Goal: Book appointment/travel/reservation

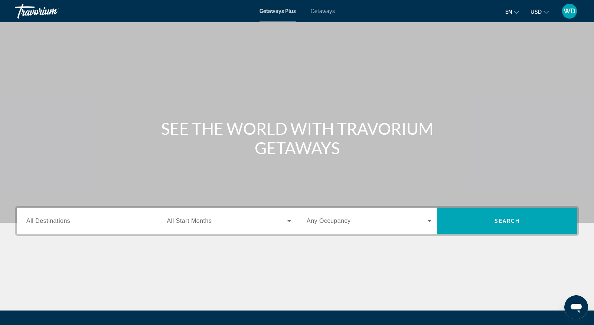
click at [53, 221] on span "All Destinations" at bounding box center [48, 221] width 44 height 6
click at [53, 221] on input "Destination All Destinations" at bounding box center [88, 221] width 125 height 9
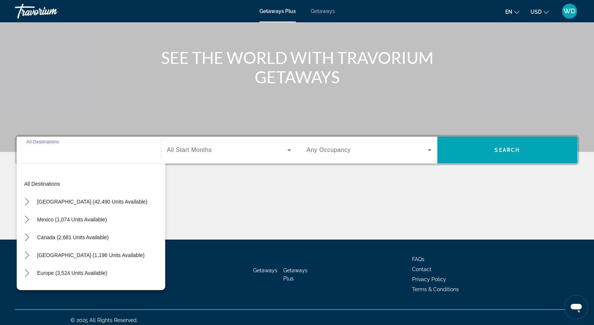
scroll to position [76, 0]
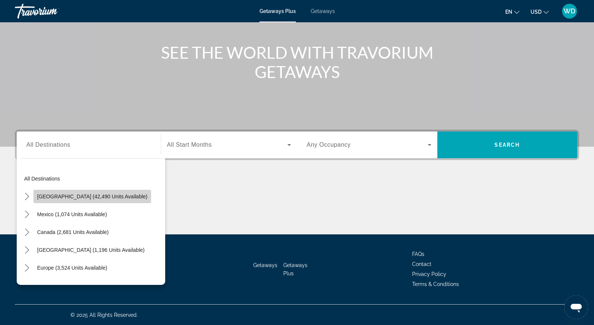
click at [93, 195] on span "[GEOGRAPHIC_DATA] (42,490 units available)" at bounding box center [92, 197] width 110 height 6
type input "**********"
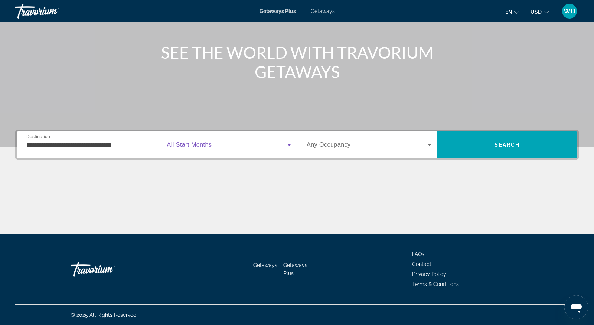
click at [290, 143] on icon "Search widget" at bounding box center [289, 144] width 9 height 9
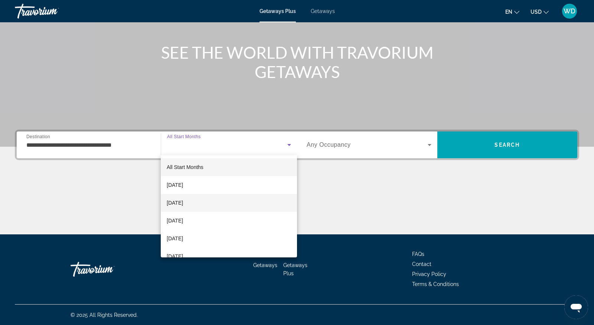
click at [209, 201] on mat-option "[DATE]" at bounding box center [229, 203] width 136 height 18
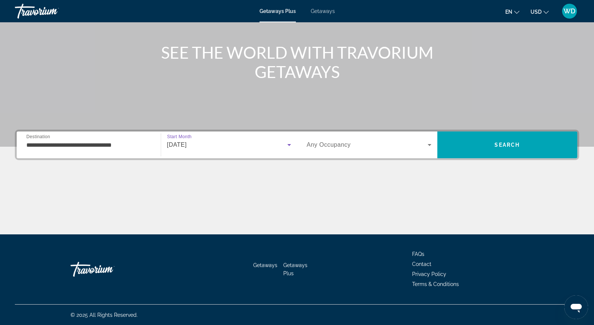
click at [426, 144] on icon "Search widget" at bounding box center [429, 144] width 9 height 9
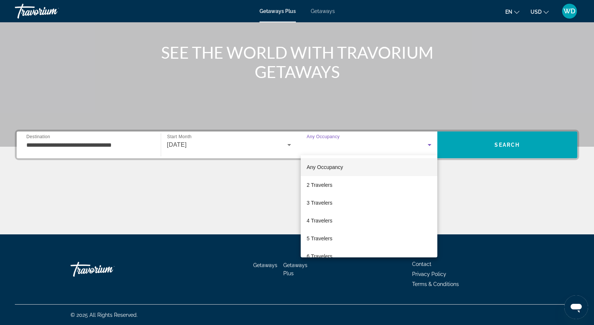
click at [426, 144] on div at bounding box center [297, 162] width 594 height 325
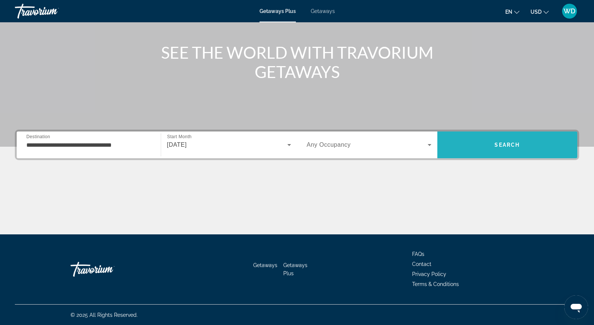
click at [499, 140] on span "Search" at bounding box center [508, 145] width 140 height 18
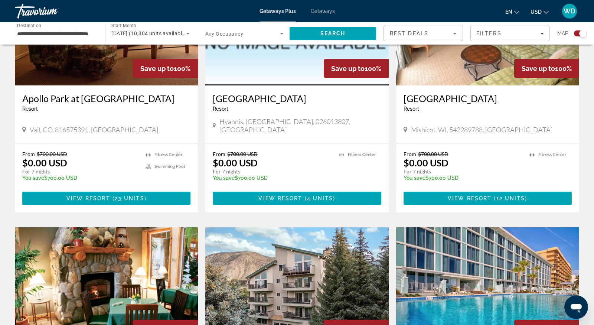
scroll to position [347, 0]
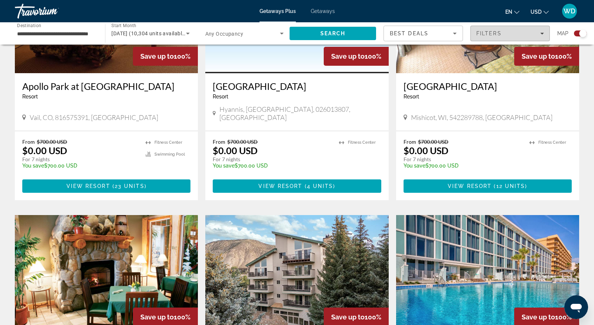
click at [541, 32] on icon "Filters" at bounding box center [543, 34] width 4 height 4
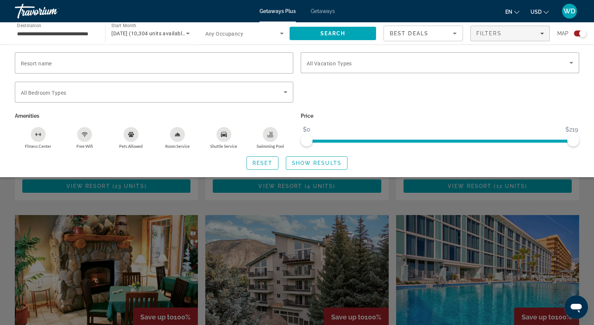
click at [454, 32] on icon "Sort by" at bounding box center [455, 33] width 9 height 9
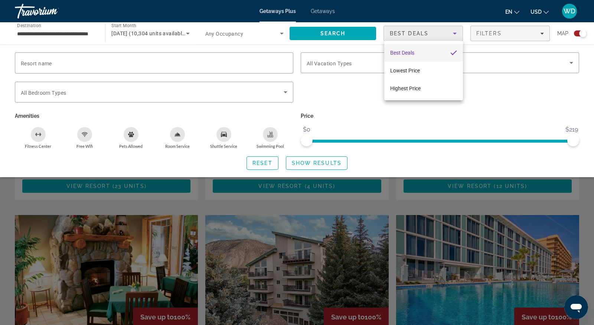
click at [452, 47] on mat-option "Best Deals" at bounding box center [424, 53] width 79 height 18
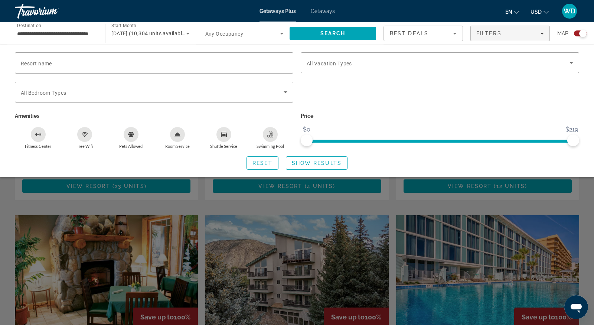
click at [402, 8] on div "en English Español Français Italiano Português русский USD USD ($) MXN (Mex$) C…" at bounding box center [461, 11] width 237 height 16
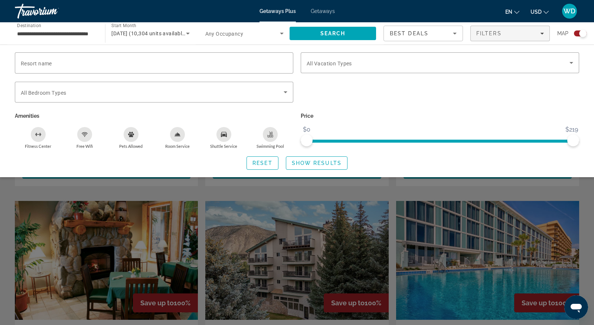
scroll to position [363, 0]
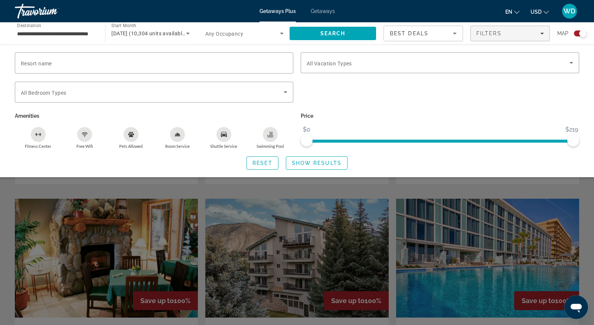
click at [184, 179] on div "Search widget" at bounding box center [297, 218] width 594 height 214
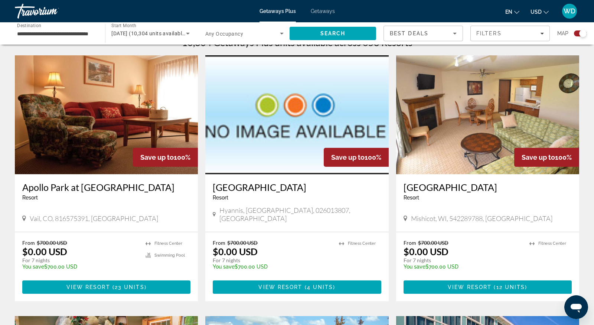
scroll to position [231, 0]
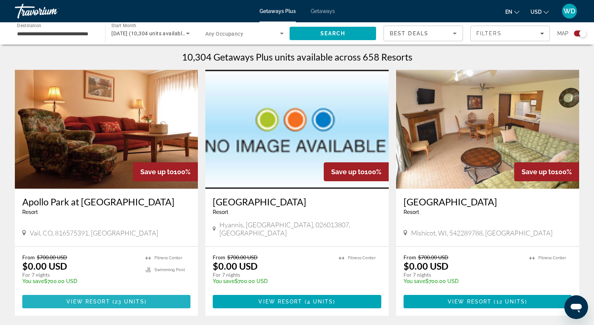
click at [119, 299] on span "23 units" at bounding box center [130, 302] width 30 height 6
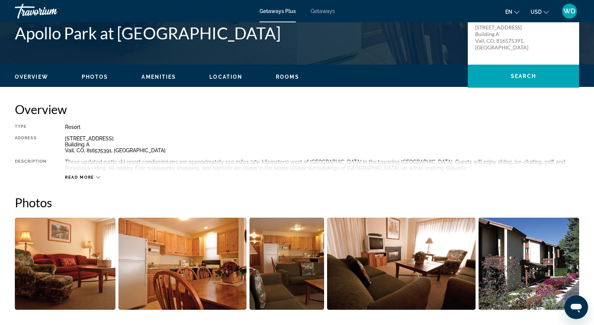
scroll to position [165, 0]
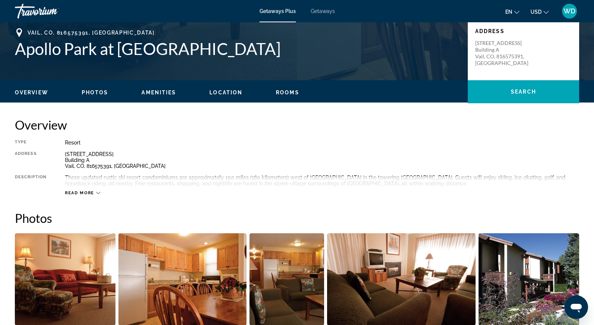
click at [252, 146] on div "Type Resort All-Inclusive No All-Inclusive Address [STREET_ADDRESS] Description…" at bounding box center [297, 168] width 565 height 56
click at [219, 90] on span "Location" at bounding box center [226, 93] width 33 height 6
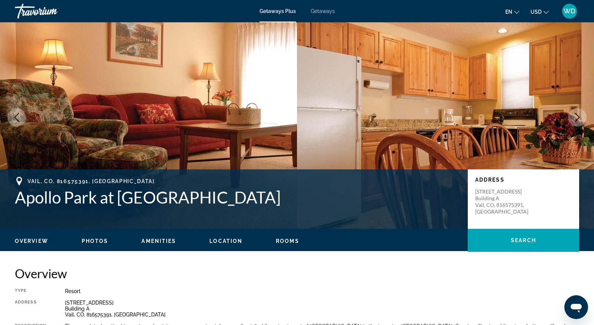
scroll to position [0, 0]
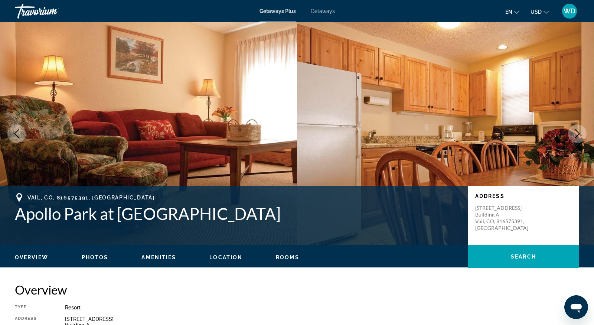
click at [291, 285] on h2 "Overview" at bounding box center [297, 289] width 565 height 15
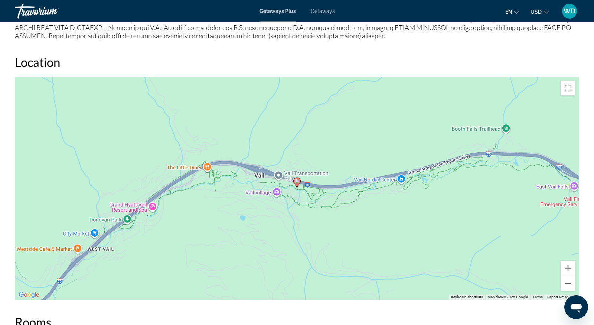
scroll to position [792, 0]
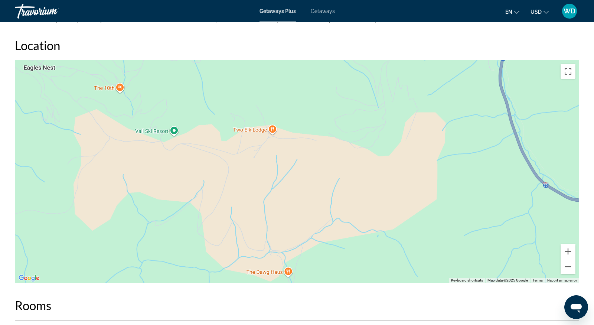
drag, startPoint x: 467, startPoint y: 186, endPoint x: 268, endPoint y: -46, distance: 305.6
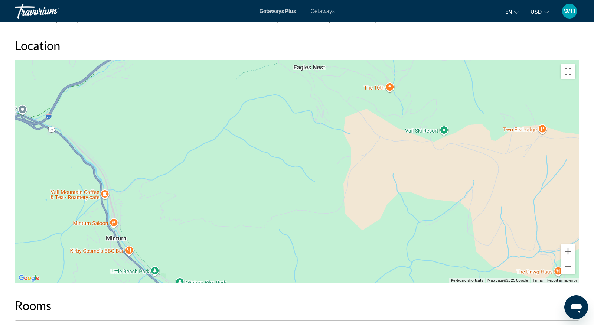
drag, startPoint x: 324, startPoint y: 190, endPoint x: 594, endPoint y: 189, distance: 270.1
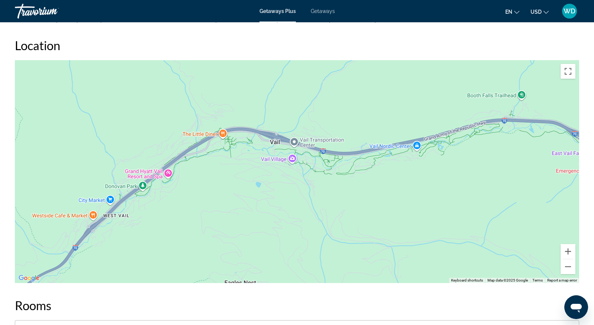
drag, startPoint x: 169, startPoint y: 109, endPoint x: 103, endPoint y: 324, distance: 225.3
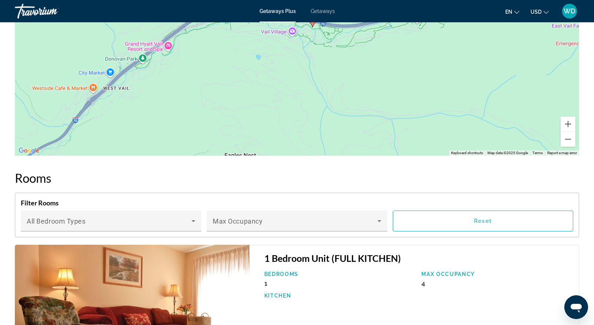
scroll to position [919, 0]
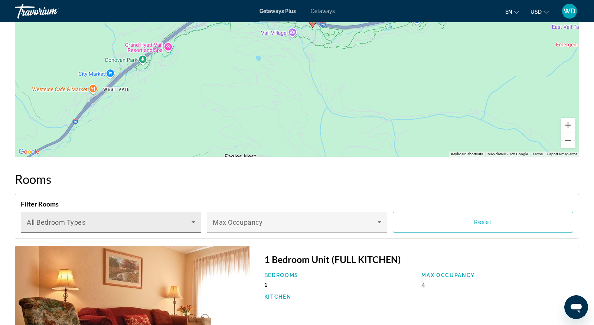
click at [194, 220] on icon "Main content" at bounding box center [193, 222] width 9 height 9
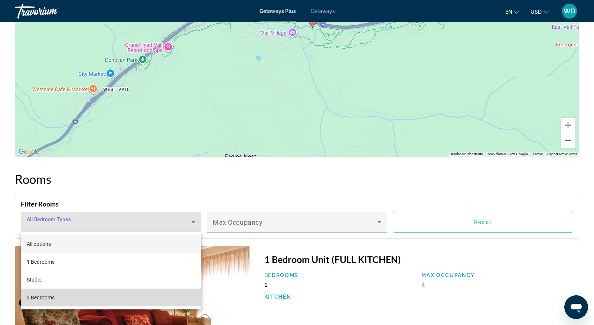
click at [117, 295] on mat-option "2 Bedrooms" at bounding box center [111, 298] width 181 height 18
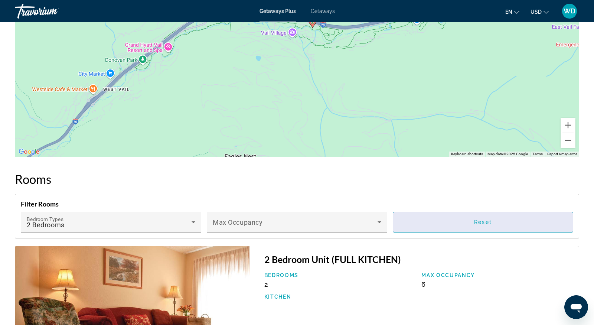
click at [457, 221] on span "Main content" at bounding box center [483, 222] width 180 height 18
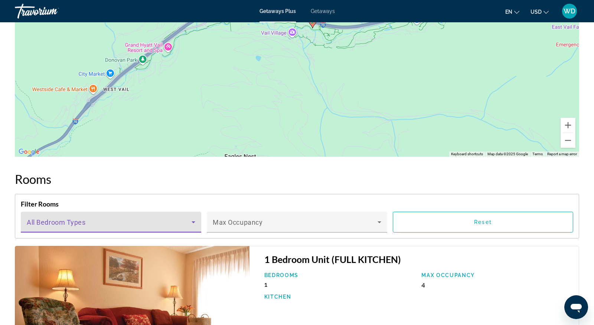
click at [137, 224] on span "Main content" at bounding box center [109, 225] width 165 height 9
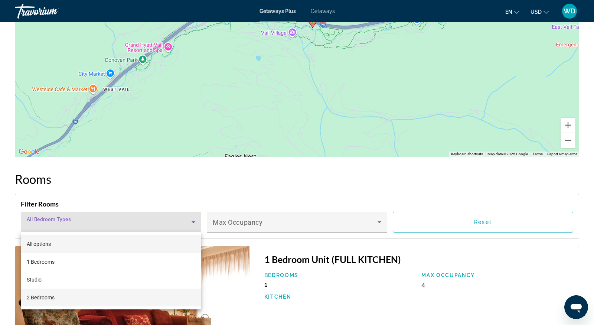
click at [48, 295] on span "2 Bedrooms" at bounding box center [41, 297] width 28 height 9
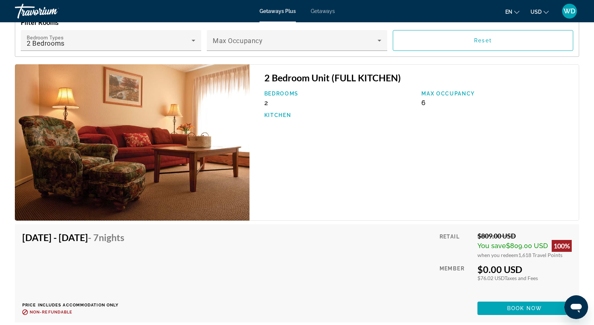
scroll to position [1117, 0]
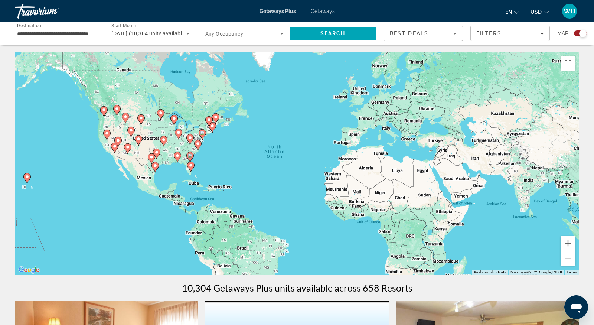
click at [267, 10] on span "Getaways Plus" at bounding box center [278, 11] width 36 height 6
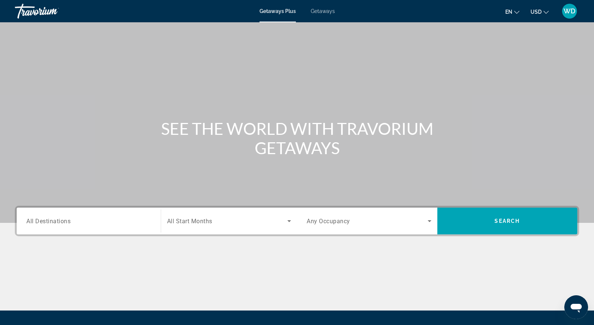
click at [63, 223] on span "All Destinations" at bounding box center [48, 220] width 44 height 7
click at [63, 223] on input "Destination All Destinations" at bounding box center [88, 221] width 125 height 9
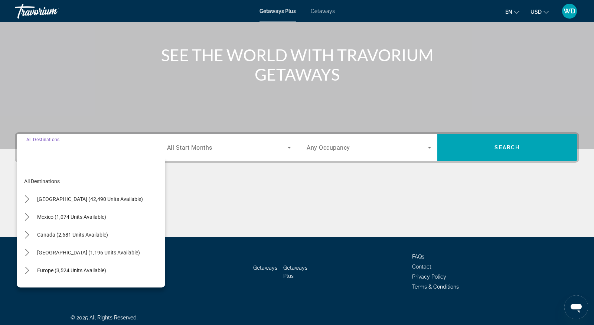
scroll to position [76, 0]
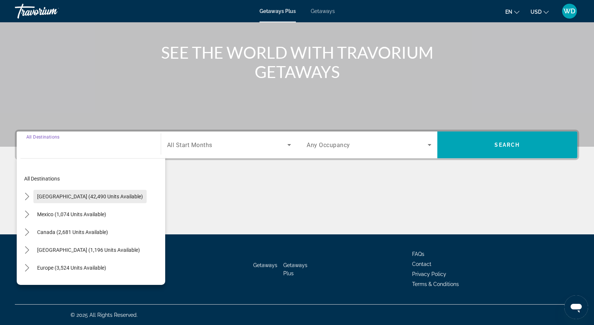
click at [74, 197] on span "[GEOGRAPHIC_DATA] (42,490 units available)" at bounding box center [90, 197] width 106 height 6
type input "**********"
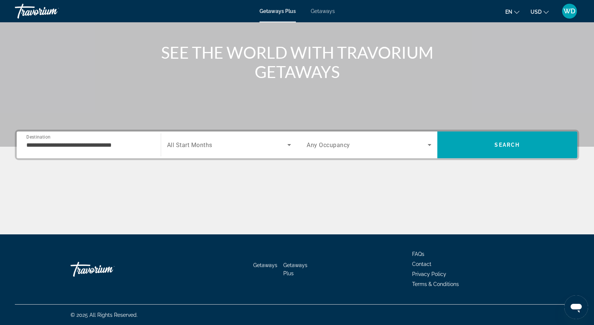
click at [219, 139] on div "Search widget" at bounding box center [229, 144] width 124 height 21
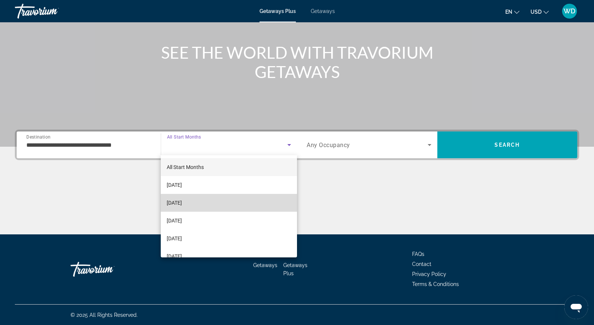
click at [182, 201] on span "[DATE]" at bounding box center [174, 202] width 15 height 9
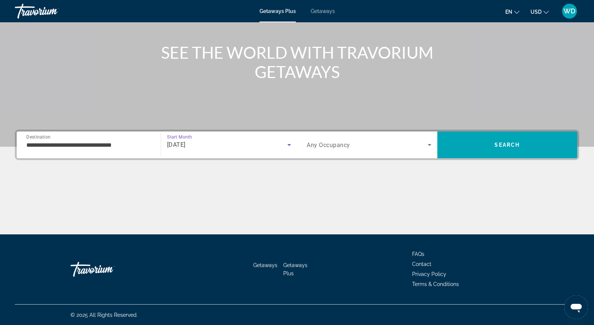
click at [394, 145] on span "Search widget" at bounding box center [367, 144] width 121 height 9
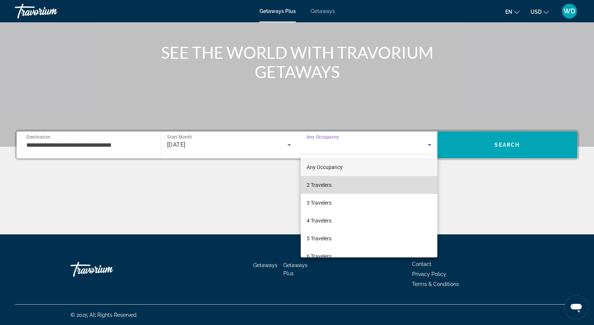
click at [327, 184] on span "2 Travelers" at bounding box center [319, 185] width 25 height 9
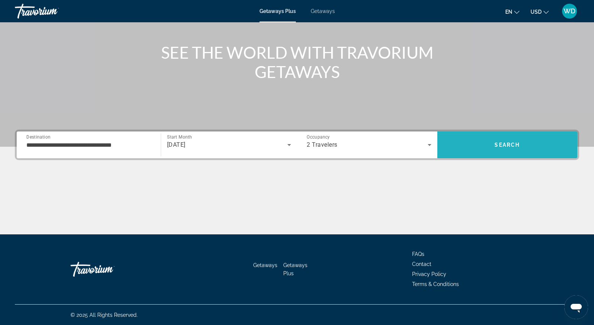
click at [502, 140] on span "Search" at bounding box center [508, 145] width 140 height 18
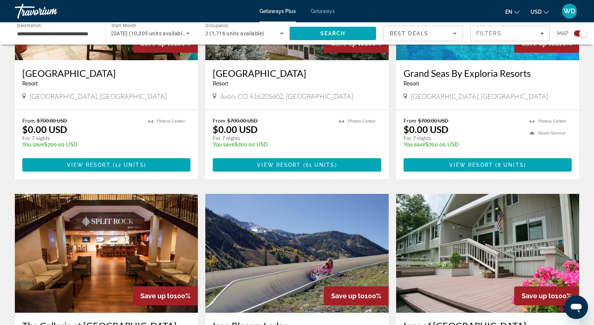
scroll to position [611, 0]
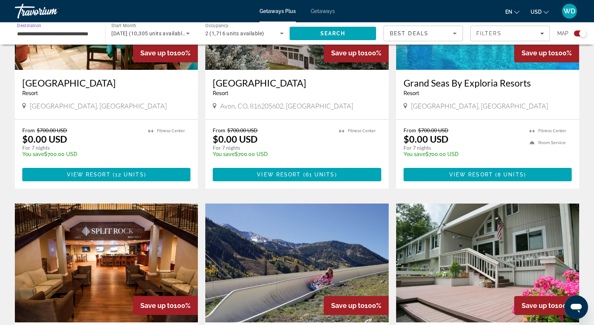
click at [74, 32] on input "**********" at bounding box center [56, 33] width 78 height 9
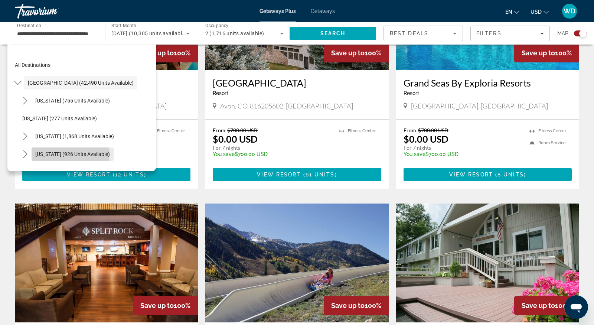
click at [61, 153] on span "[US_STATE] (926 units available)" at bounding box center [72, 154] width 75 height 6
type input "**********"
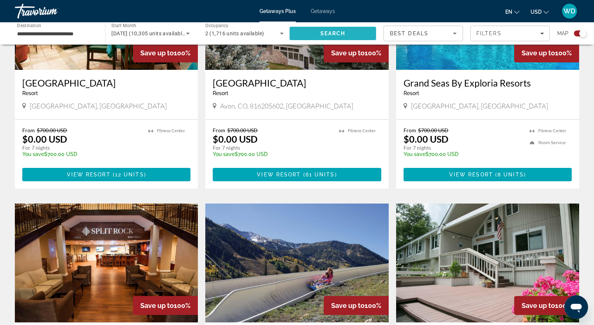
click at [329, 30] on span "Search" at bounding box center [333, 34] width 87 height 18
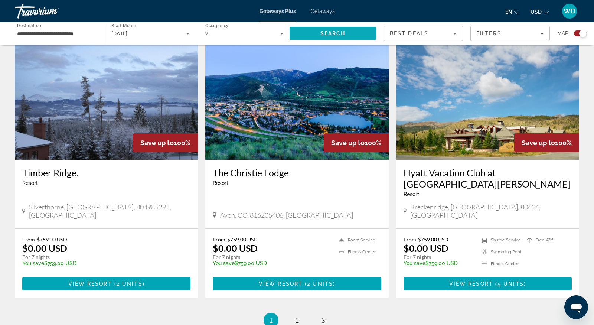
scroll to position [1073, 0]
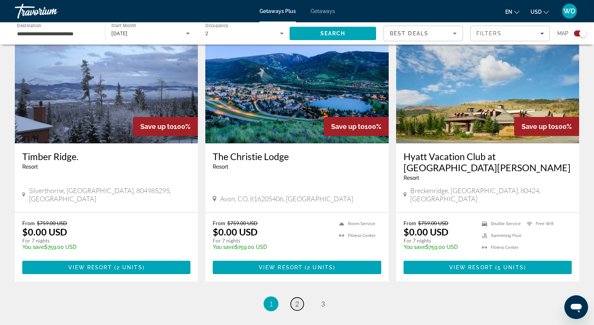
click at [296, 300] on span "2" at bounding box center [297, 304] width 4 height 8
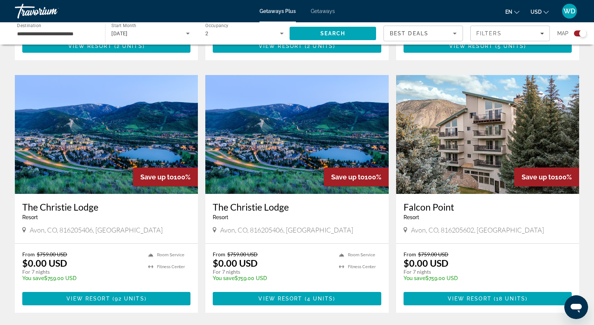
scroll to position [1024, 0]
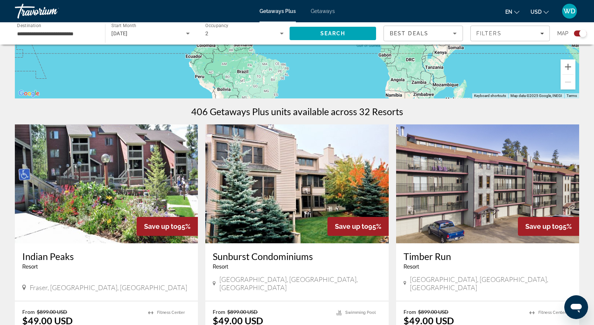
scroll to position [160, 0]
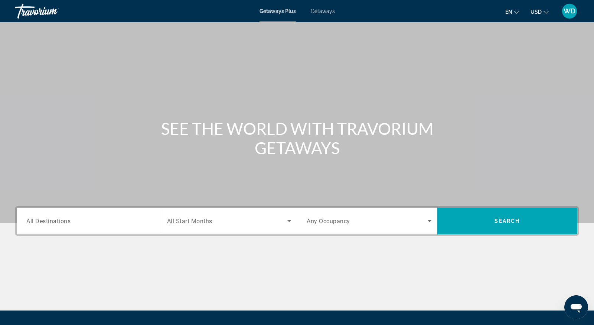
click at [168, 137] on h1 "SEE THE WORLD WITH TRAVORIUM GETAWAYS" at bounding box center [297, 138] width 279 height 39
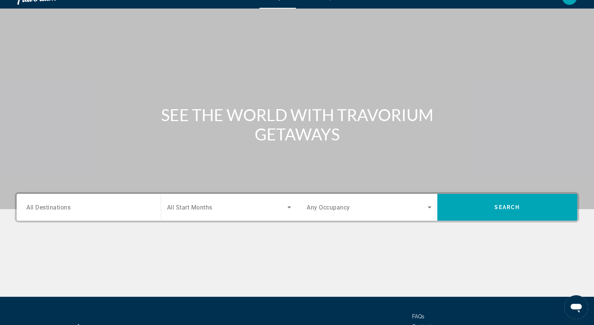
scroll to position [16, 0]
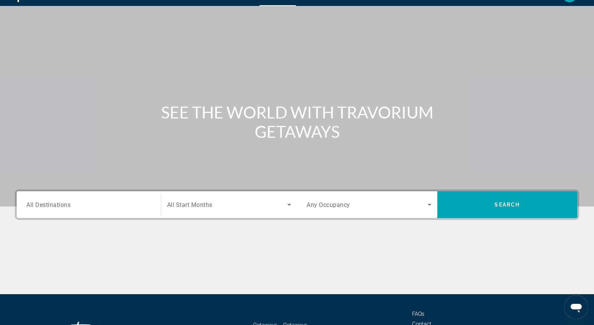
click at [46, 207] on span "All Destinations" at bounding box center [48, 204] width 44 height 7
click at [46, 207] on input "Destination All Destinations" at bounding box center [88, 205] width 125 height 9
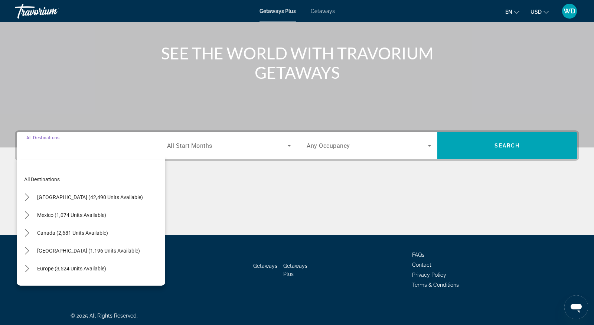
scroll to position [76, 0]
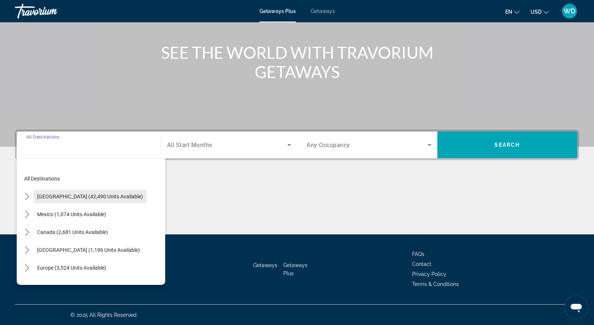
click at [54, 195] on span "[GEOGRAPHIC_DATA] (42,490 units available)" at bounding box center [90, 197] width 106 height 6
type input "**********"
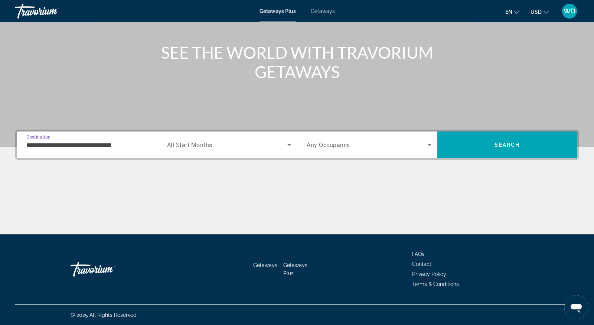
click at [202, 143] on span "All Start Months" at bounding box center [189, 145] width 45 height 7
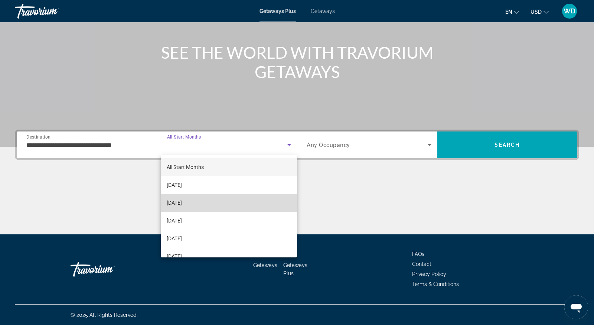
click at [182, 201] on span "[DATE]" at bounding box center [174, 202] width 15 height 9
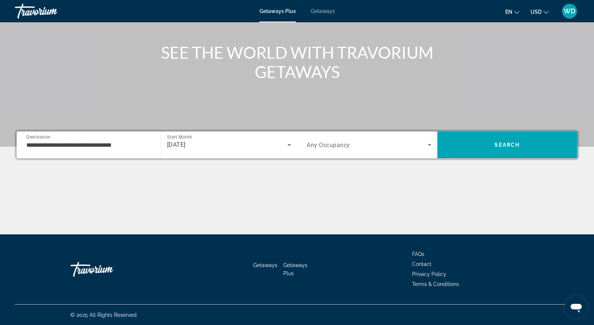
click at [340, 146] on span "Any Occupancy" at bounding box center [328, 145] width 43 height 7
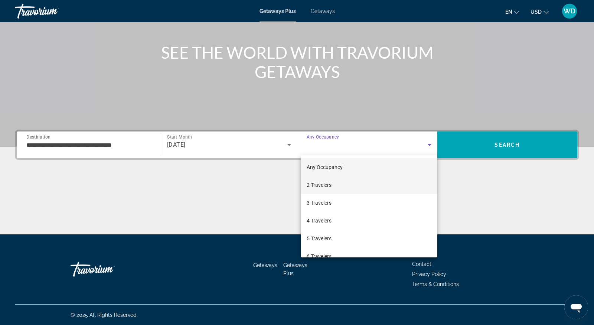
click at [322, 183] on span "2 Travelers" at bounding box center [319, 185] width 25 height 9
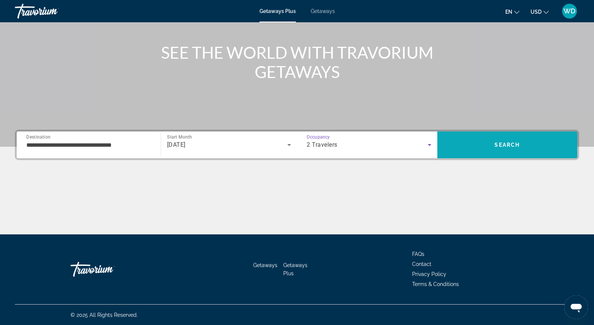
click at [467, 143] on span "Search" at bounding box center [508, 145] width 140 height 18
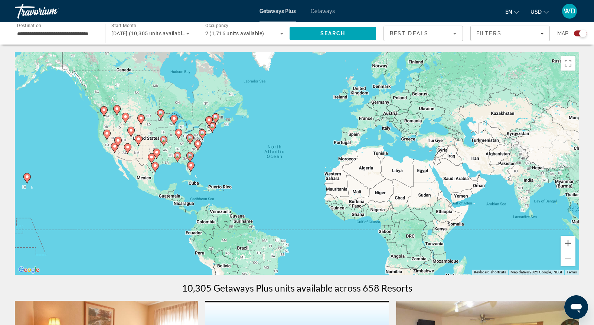
click at [72, 33] on input "**********" at bounding box center [56, 33] width 78 height 9
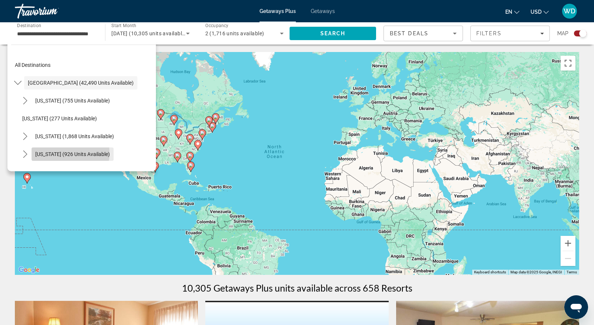
click at [53, 153] on span "[US_STATE] (926 units available)" at bounding box center [72, 154] width 75 height 6
type input "**********"
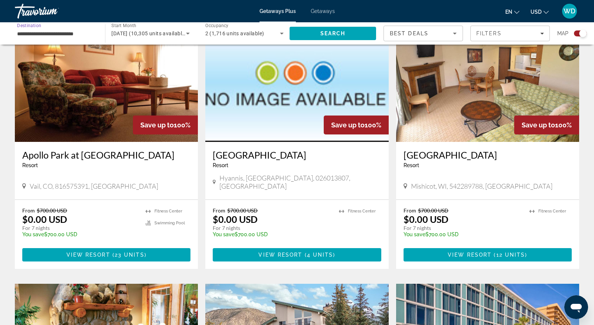
scroll to position [280, 0]
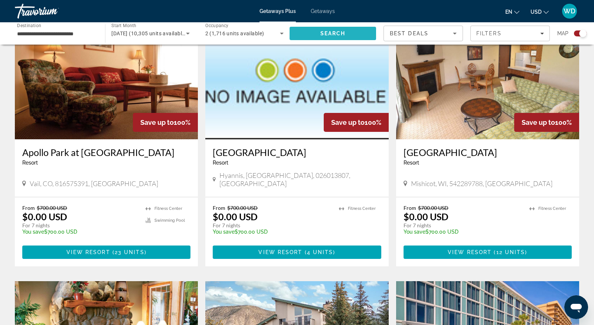
click at [308, 33] on span "Search" at bounding box center [333, 34] width 87 height 18
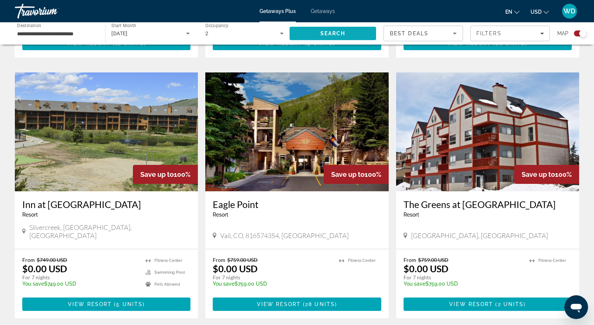
scroll to position [776, 0]
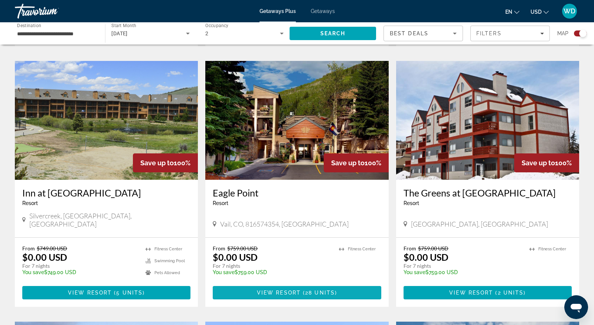
click at [266, 290] on span "View Resort" at bounding box center [279, 293] width 44 height 6
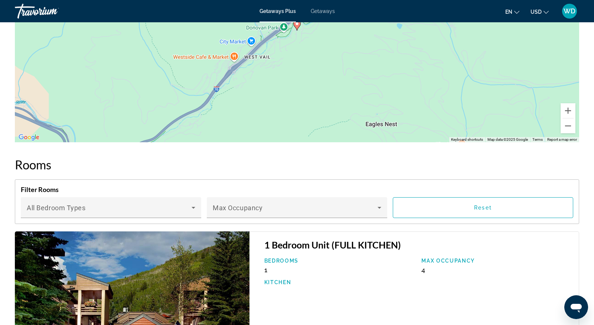
scroll to position [924, 0]
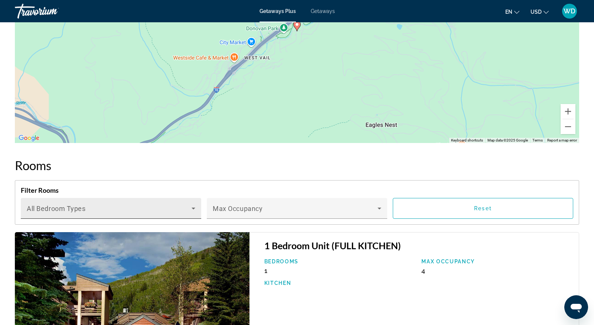
click at [192, 204] on icon "Main content" at bounding box center [193, 208] width 9 height 9
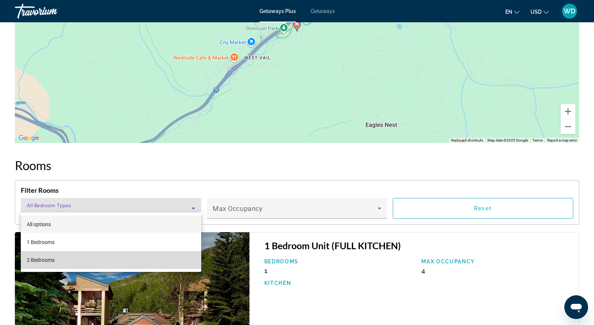
click at [140, 254] on mat-option "2 Bedrooms" at bounding box center [111, 260] width 181 height 18
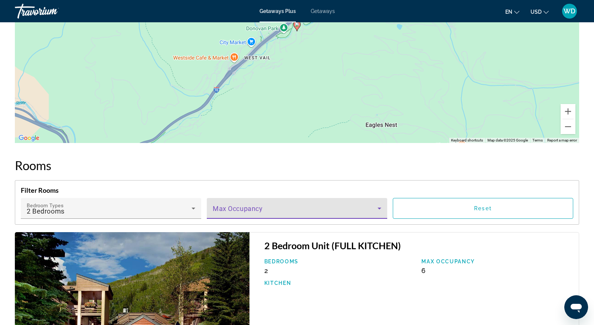
click at [377, 204] on icon "Main content" at bounding box center [379, 208] width 9 height 9
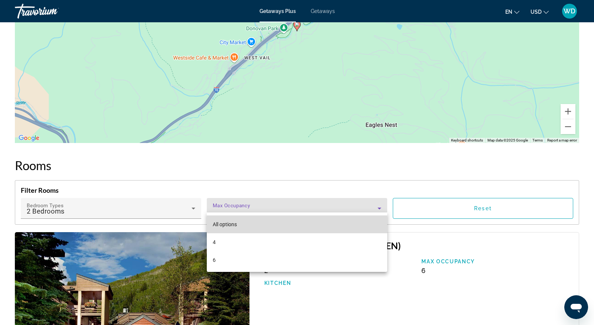
click at [359, 221] on mat-option "All options" at bounding box center [297, 224] width 181 height 18
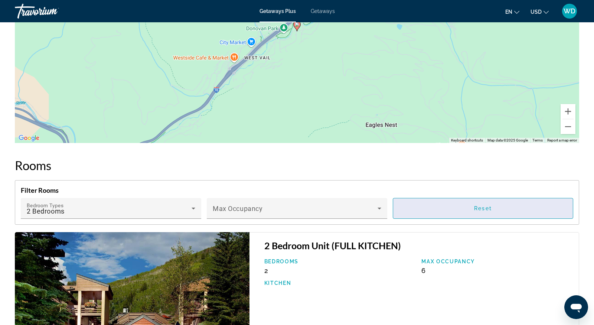
click at [481, 205] on span "Reset" at bounding box center [483, 208] width 18 height 6
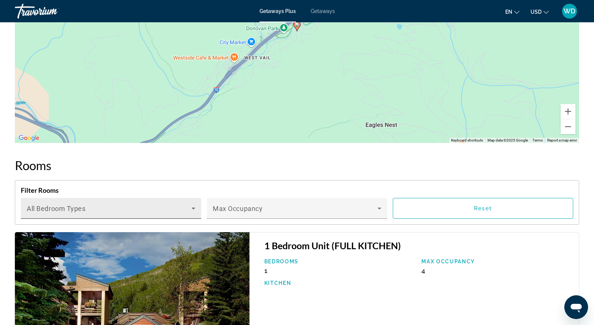
click at [185, 207] on span "Main content" at bounding box center [109, 211] width 165 height 9
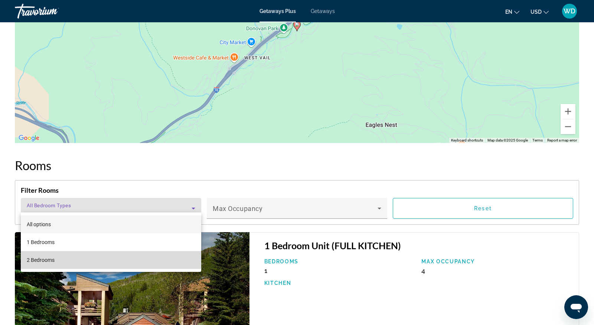
click at [142, 260] on mat-option "2 Bedrooms" at bounding box center [111, 260] width 181 height 18
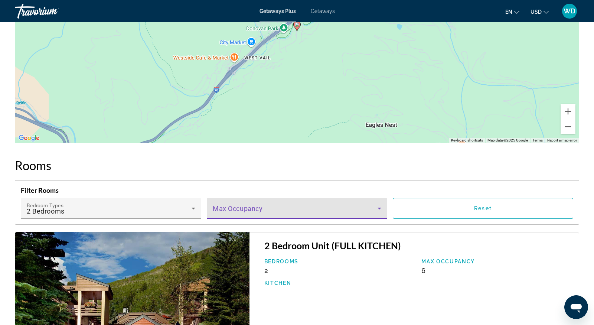
click at [348, 207] on span "Main content" at bounding box center [295, 211] width 165 height 9
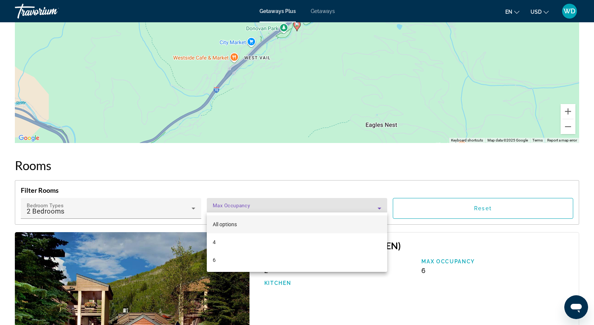
click at [296, 224] on mat-option "All options" at bounding box center [297, 224] width 181 height 18
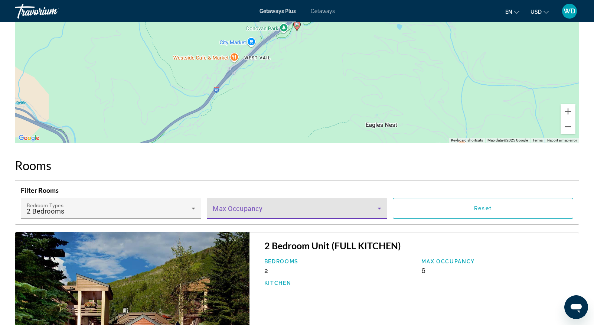
click at [323, 289] on div "2 Bedroom Unit (FULL KITCHEN) Bedrooms 2 Max Occupancy 6 Kitchen" at bounding box center [415, 319] width 330 height 174
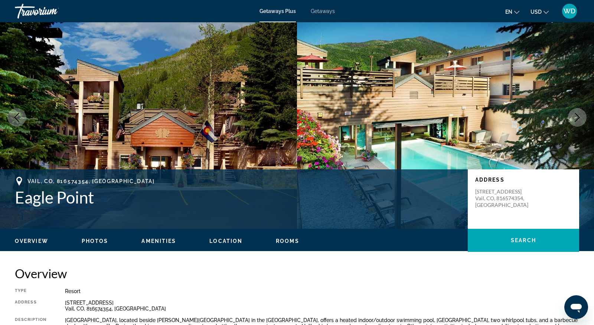
scroll to position [0, 0]
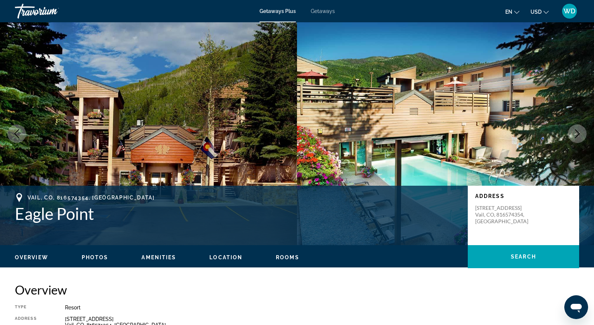
click at [194, 68] on img "Main content" at bounding box center [148, 133] width 297 height 223
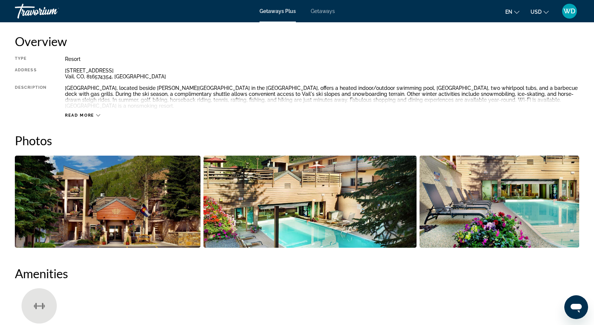
scroll to position [264, 0]
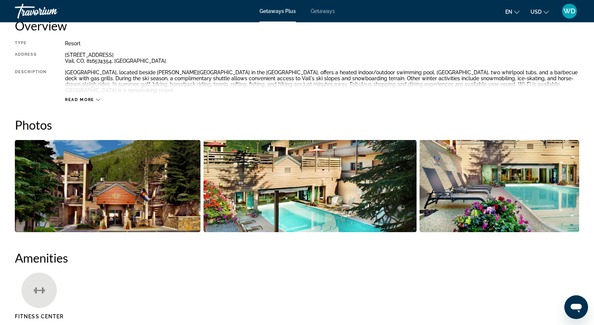
click at [49, 12] on div "Travorium" at bounding box center [52, 10] width 74 height 19
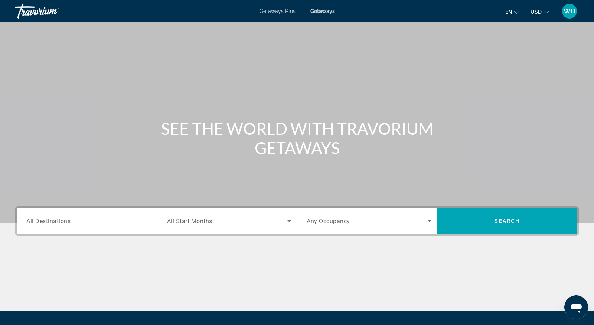
click at [272, 10] on span "Getaways Plus" at bounding box center [278, 11] width 36 height 6
click at [81, 219] on input "Destination All Destinations" at bounding box center [88, 221] width 125 height 9
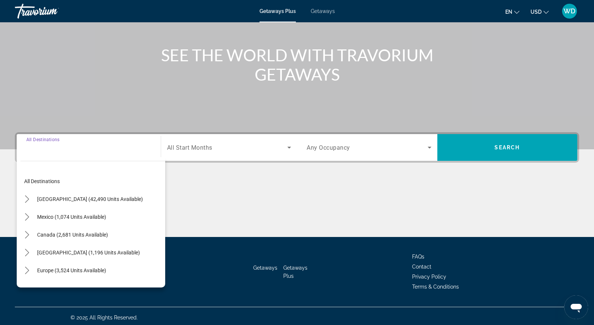
scroll to position [76, 0]
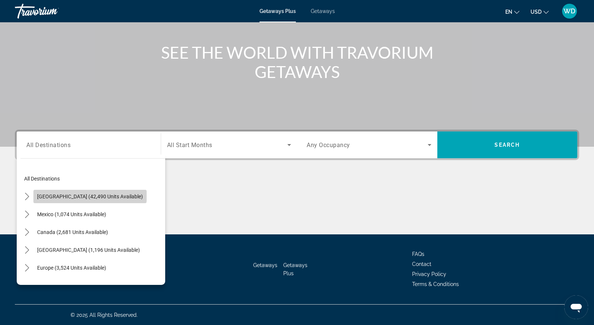
click at [90, 194] on span "[GEOGRAPHIC_DATA] (42,490 units available)" at bounding box center [90, 197] width 106 height 6
type input "**********"
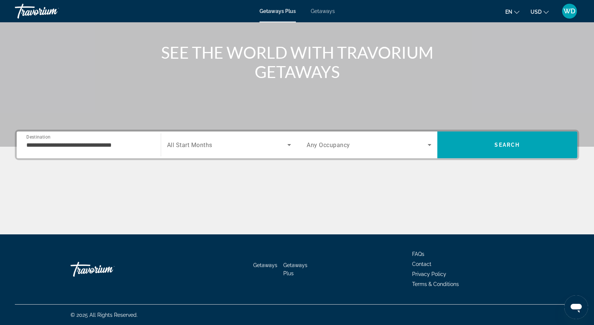
click at [202, 143] on span "All Start Months" at bounding box center [189, 145] width 45 height 7
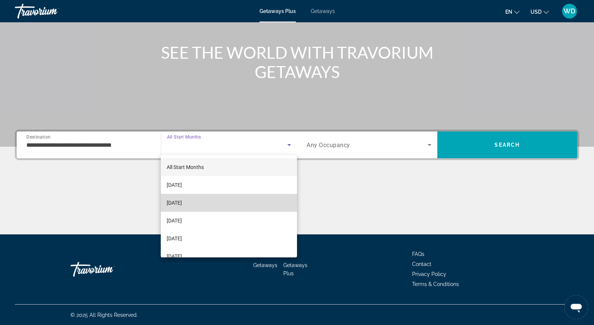
click at [182, 200] on span "[DATE]" at bounding box center [174, 202] width 15 height 9
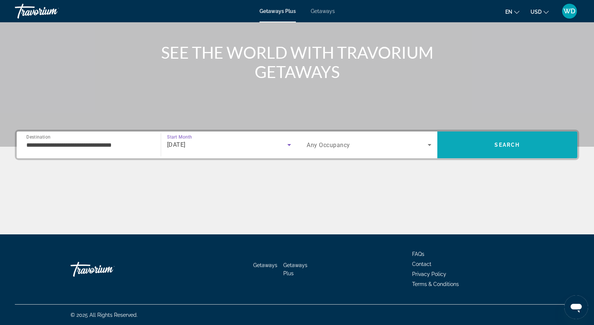
click at [499, 142] on button "Search" at bounding box center [508, 145] width 140 height 27
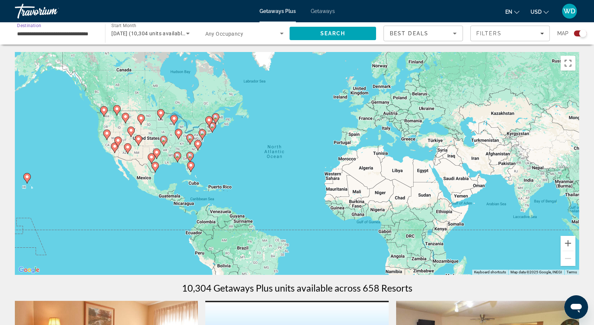
click at [66, 34] on input "**********" at bounding box center [56, 33] width 78 height 9
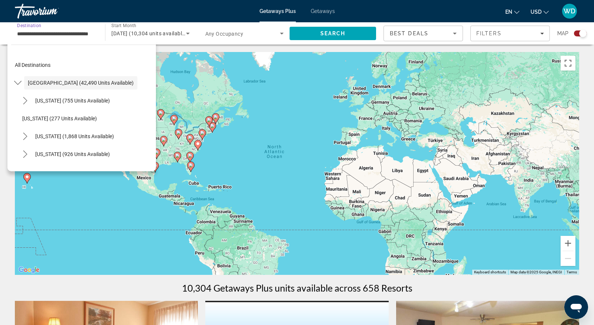
click at [62, 150] on span "Select destination: Colorado (926 units available)" at bounding box center [73, 154] width 82 height 18
type input "**********"
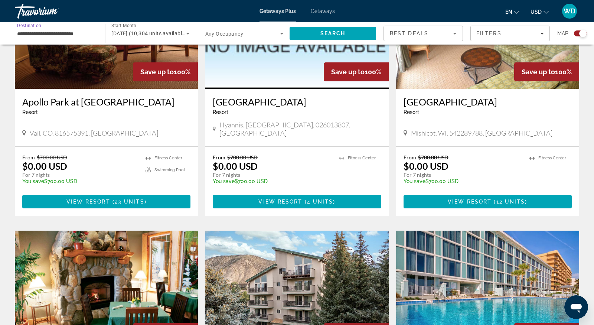
scroll to position [347, 0]
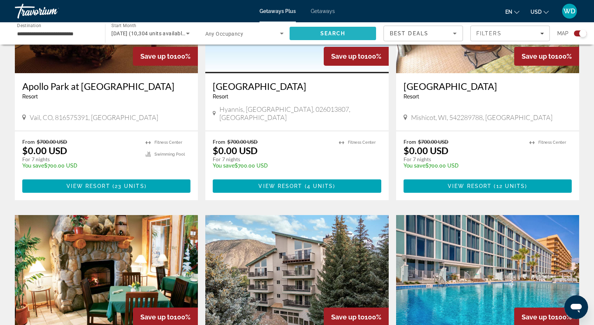
click at [305, 32] on span "Search" at bounding box center [333, 34] width 87 height 18
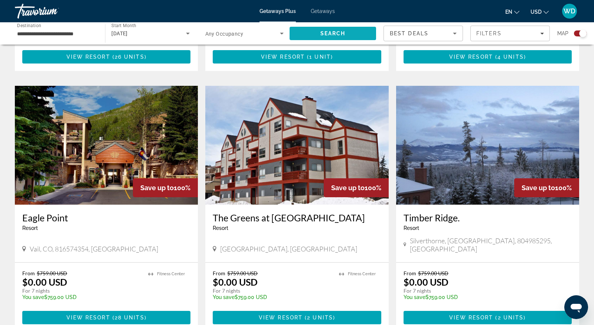
scroll to position [1024, 0]
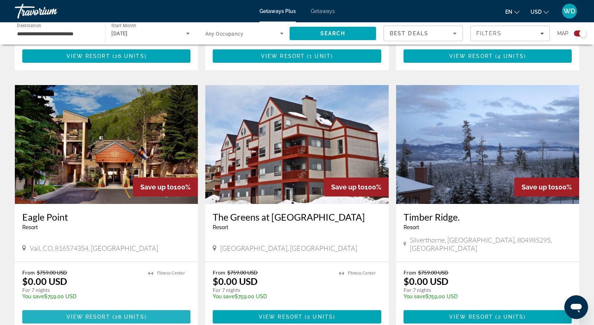
click at [93, 314] on span "View Resort" at bounding box center [88, 317] width 44 height 6
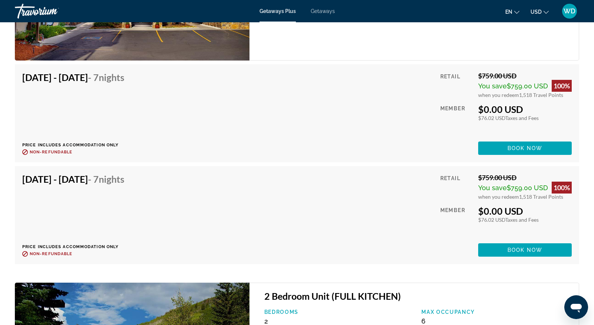
scroll to position [1255, 0]
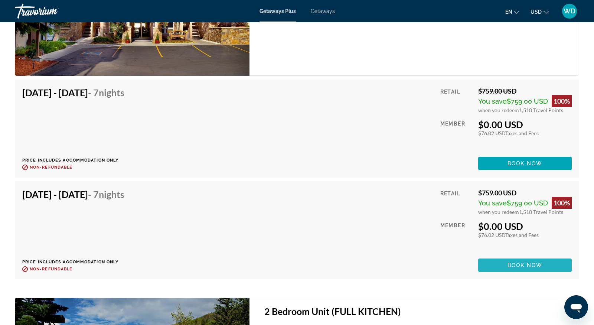
click at [522, 262] on span "Book now" at bounding box center [525, 265] width 35 height 6
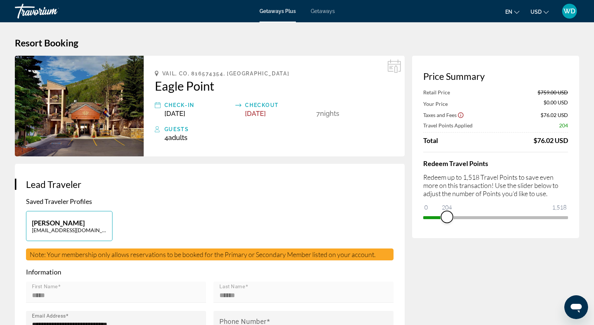
drag, startPoint x: 564, startPoint y: 215, endPoint x: 447, endPoint y: 220, distance: 116.8
click at [447, 220] on span "ngx-slider" at bounding box center [447, 217] width 12 height 12
drag, startPoint x: 448, startPoint y: 214, endPoint x: 593, endPoint y: 207, distance: 145.4
drag, startPoint x: 561, startPoint y: 216, endPoint x: 491, endPoint y: 224, distance: 70.7
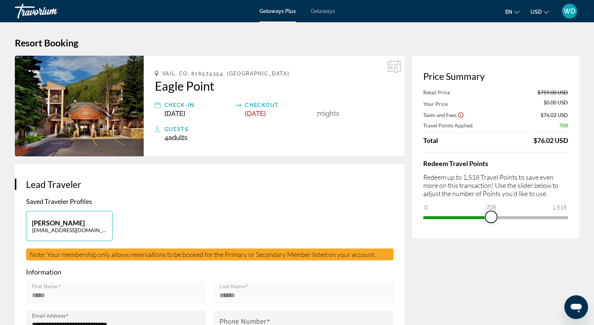
click at [491, 224] on div "Price Summary Retail Price $759.00 USD Your Price $0.00 USD Taxes and Fees $76.…" at bounding box center [495, 147] width 167 height 182
drag, startPoint x: 490, startPoint y: 216, endPoint x: 590, endPoint y: 209, distance: 99.8
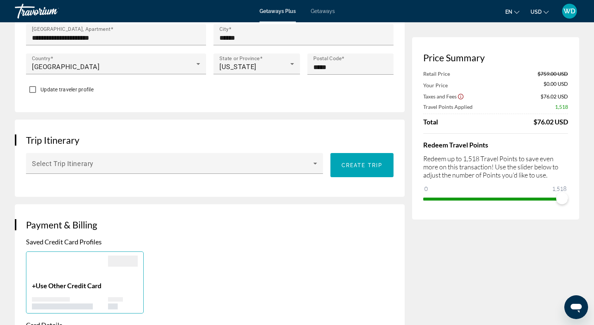
scroll to position [347, 0]
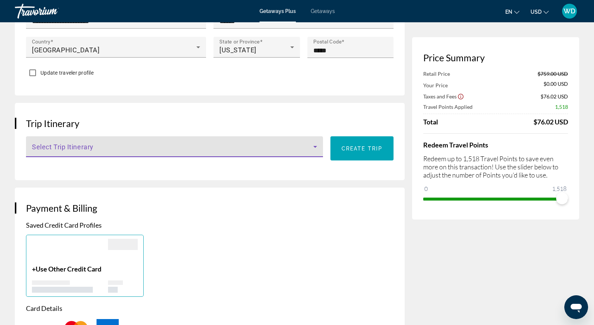
click at [315, 144] on icon "Main content" at bounding box center [315, 146] width 9 height 9
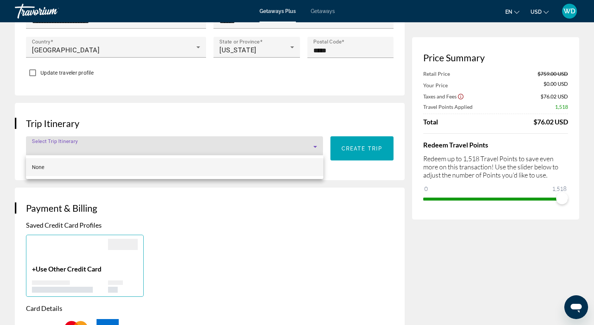
click at [315, 144] on div at bounding box center [297, 162] width 594 height 325
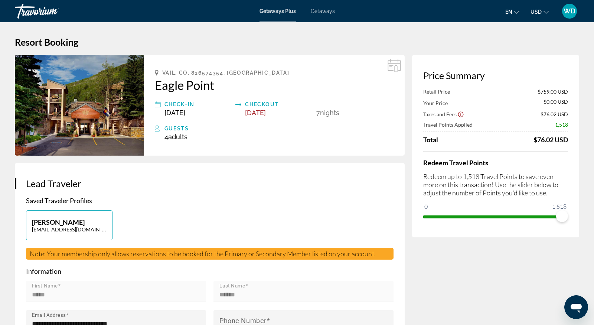
scroll to position [0, 0]
